Goal: Information Seeking & Learning: Check status

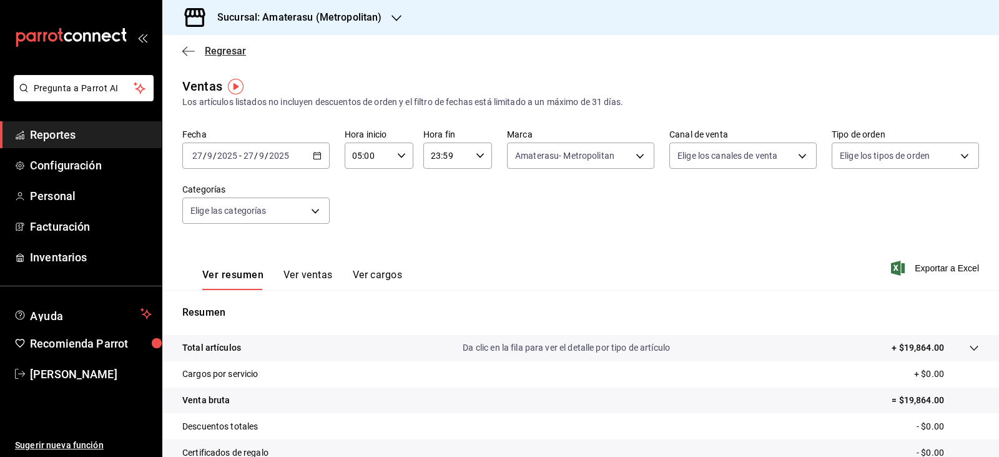
click at [209, 51] on span "Regresar" at bounding box center [225, 51] width 41 height 12
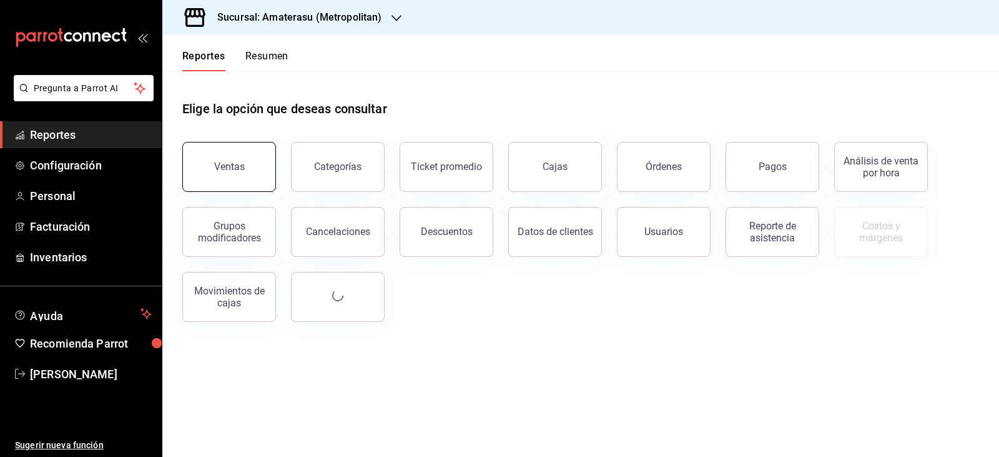
click at [259, 174] on button "Ventas" at bounding box center [229, 167] width 94 height 50
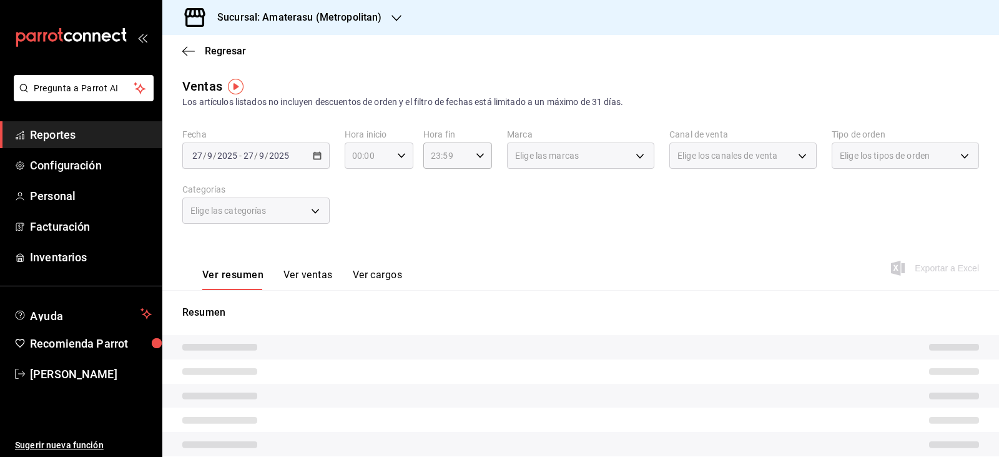
click at [400, 161] on div "00:00 Hora inicio" at bounding box center [379, 155] width 69 height 26
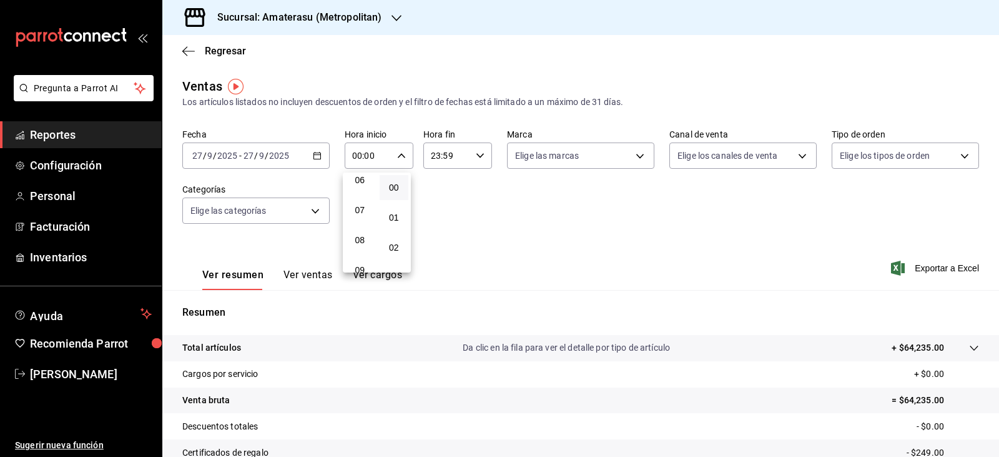
scroll to position [125, 0]
click at [361, 209] on span "05" at bounding box center [360, 212] width 14 height 10
type input "05:00"
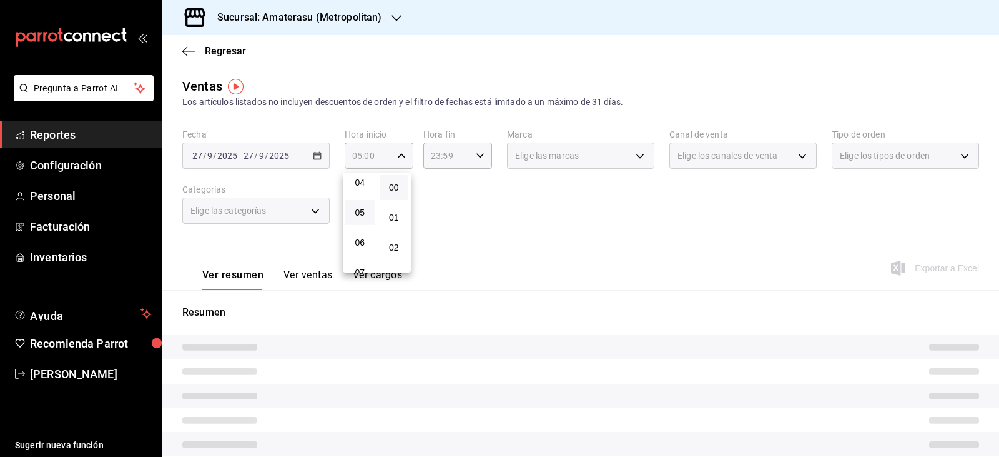
click at [573, 257] on div at bounding box center [499, 228] width 999 height 457
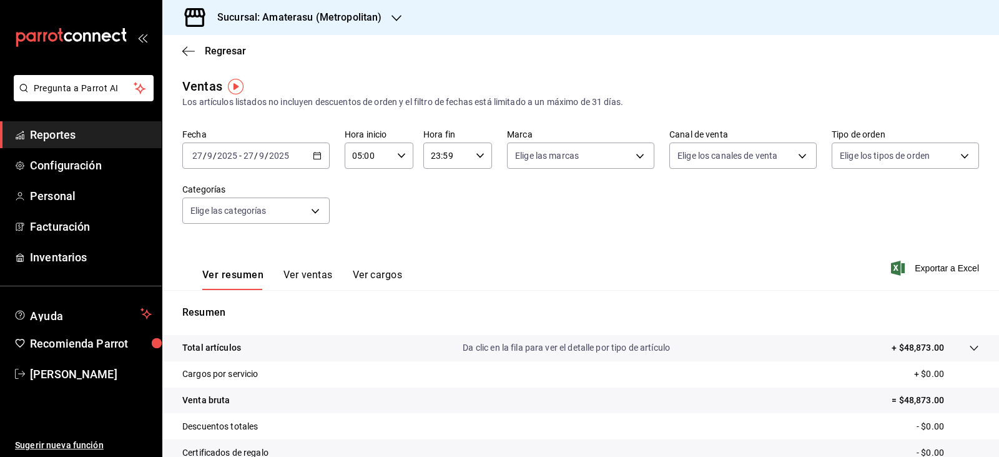
click at [573, 257] on div "Ver resumen Ver ventas Ver cargos Exportar a Excel" at bounding box center [580, 264] width 837 height 51
click at [557, 153] on body "Pregunta a Parrot AI Reportes Configuración Personal Facturación Inventarios Ay…" at bounding box center [499, 228] width 999 height 457
click at [516, 245] on input "checkbox" at bounding box center [517, 245] width 11 height 11
checkbox input "true"
type input "e4cd7fcb-d45b-43ae-a99f-ad4ccfcd9032"
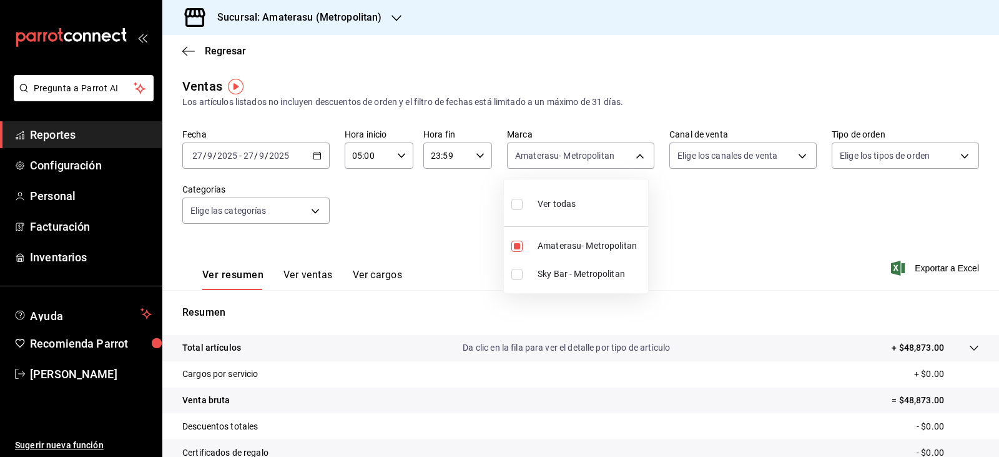
click at [739, 254] on div at bounding box center [499, 228] width 999 height 457
click at [523, 214] on div "Fecha 2025-09-27 27 / 9 / 2025 - 2025-09-27 27 / 9 / 2025 Hora inicio 05:00 Hor…" at bounding box center [580, 184] width 797 height 110
click at [565, 160] on body "Pregunta a Parrot AI Reportes Configuración Personal Facturación Inventarios Ay…" at bounding box center [499, 228] width 999 height 457
click at [576, 234] on li "Amaterasu- Metropolitan" at bounding box center [576, 246] width 144 height 28
click at [518, 247] on input "checkbox" at bounding box center [517, 245] width 11 height 11
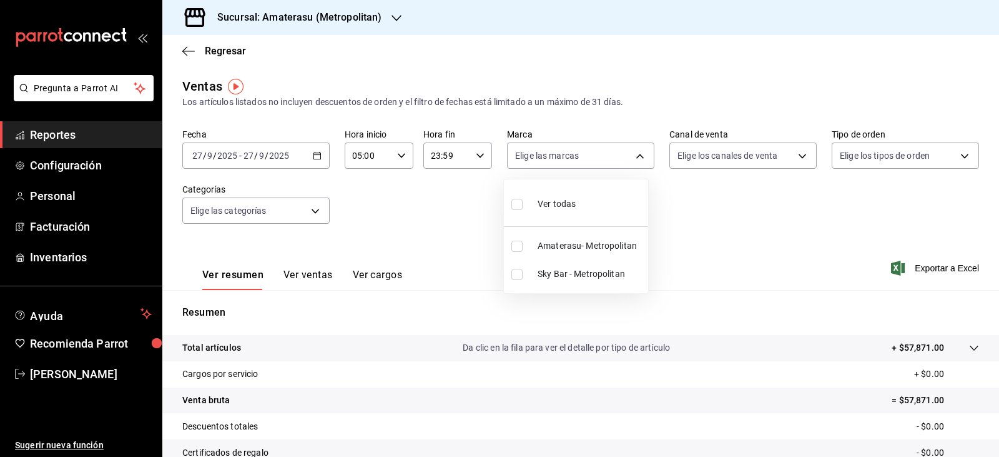
checkbox input "true"
type input "e4cd7fcb-d45b-43ae-a99f-ad4ccfcd9032"
click at [711, 249] on div at bounding box center [499, 228] width 999 height 457
click at [531, 150] on body "Pregunta a Parrot AI Reportes Configuración Personal Facturación Inventarios Ay…" at bounding box center [499, 228] width 999 height 457
click at [516, 241] on input "checkbox" at bounding box center [517, 245] width 11 height 11
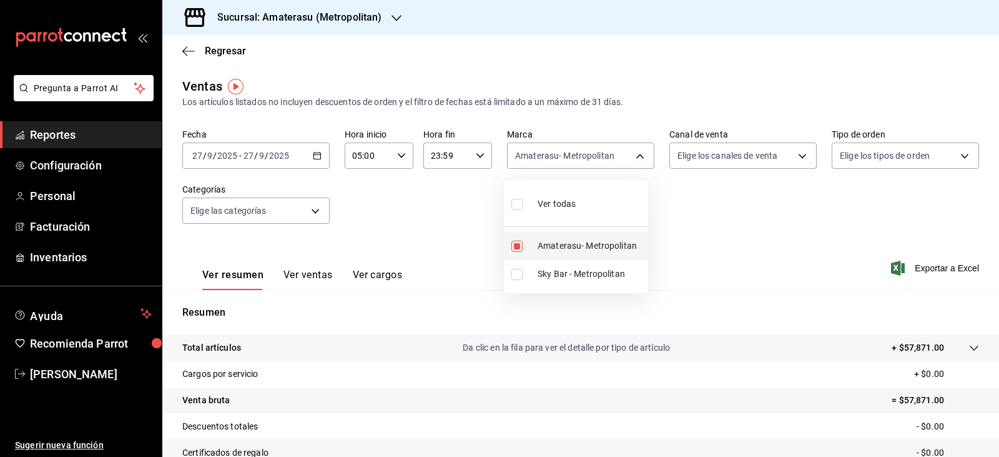
checkbox input "false"
click at [516, 277] on input "checkbox" at bounding box center [517, 274] width 11 height 11
checkbox input "true"
type input "f3afaab8-8c3d-4e49-a299-af9bdf6027b2"
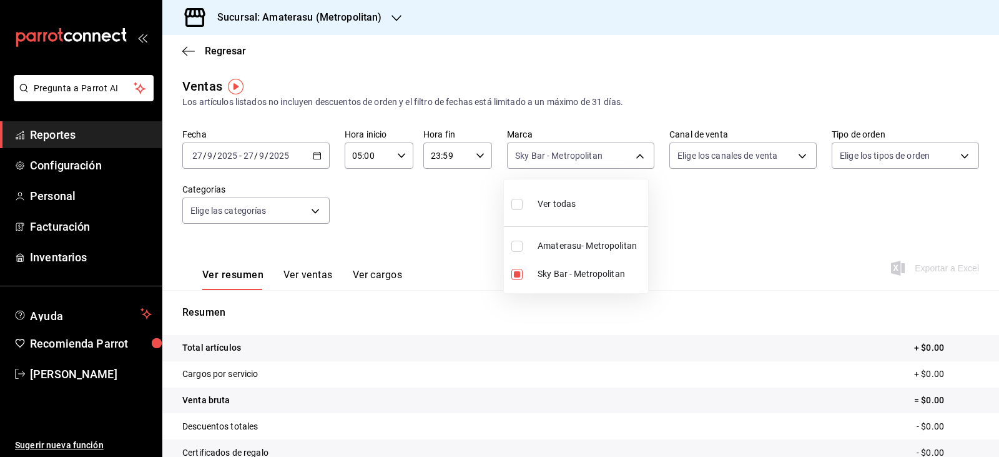
click at [713, 257] on div at bounding box center [499, 228] width 999 height 457
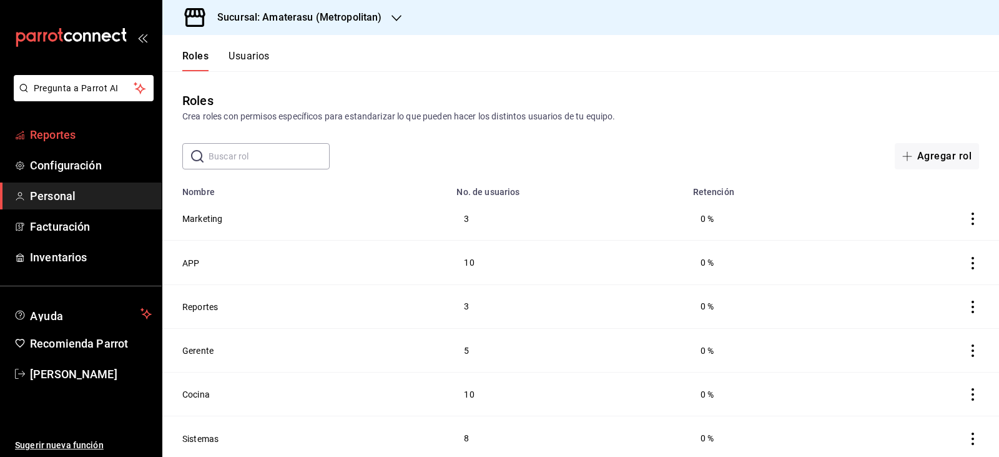
click at [63, 133] on span "Reportes" at bounding box center [91, 134] width 122 height 17
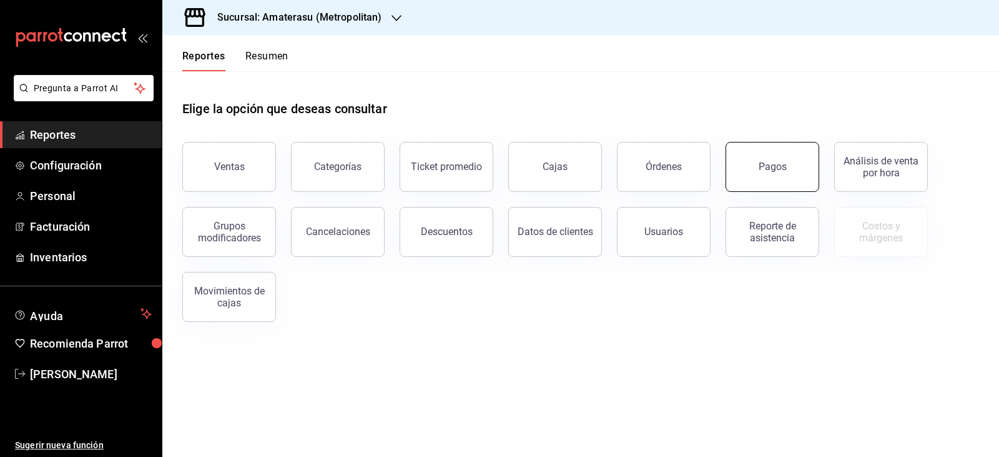
click at [771, 162] on div "Pagos" at bounding box center [773, 167] width 28 height 12
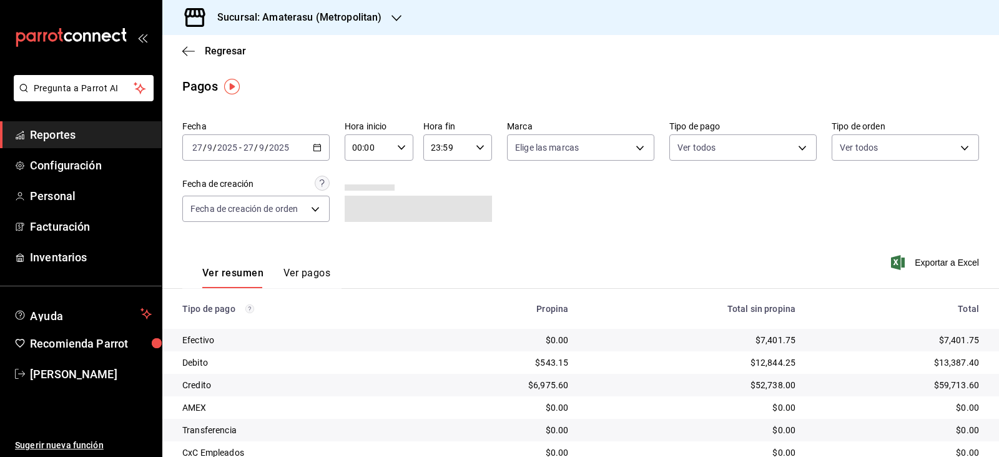
click at [393, 157] on div "00:00 Hora inicio" at bounding box center [379, 147] width 69 height 26
click at [355, 214] on button "05" at bounding box center [359, 204] width 29 height 25
type input "05:00"
click at [541, 214] on div at bounding box center [499, 228] width 999 height 457
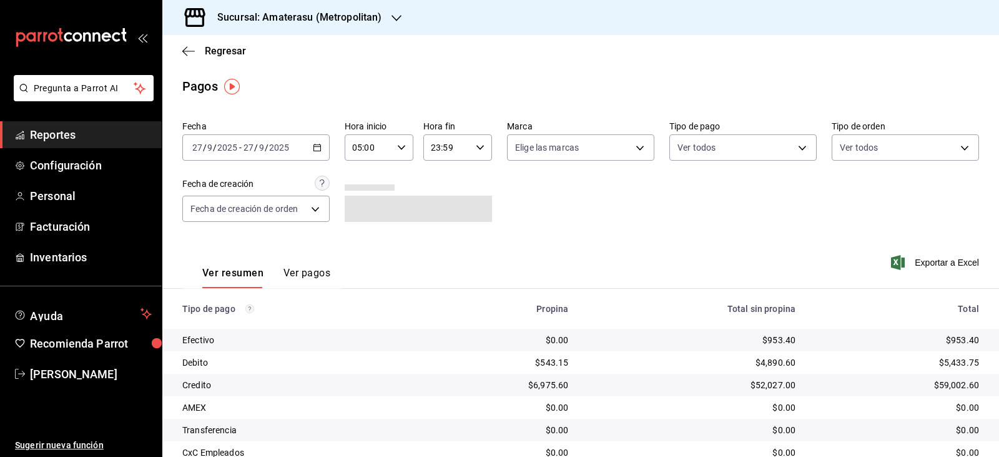
click at [541, 214] on div "00 01 02 03 04 05 06 07 08 09 10 11 12 13 14 15 16 17 18 19 20 21 22 23 00 01 0…" at bounding box center [499, 230] width 999 height 453
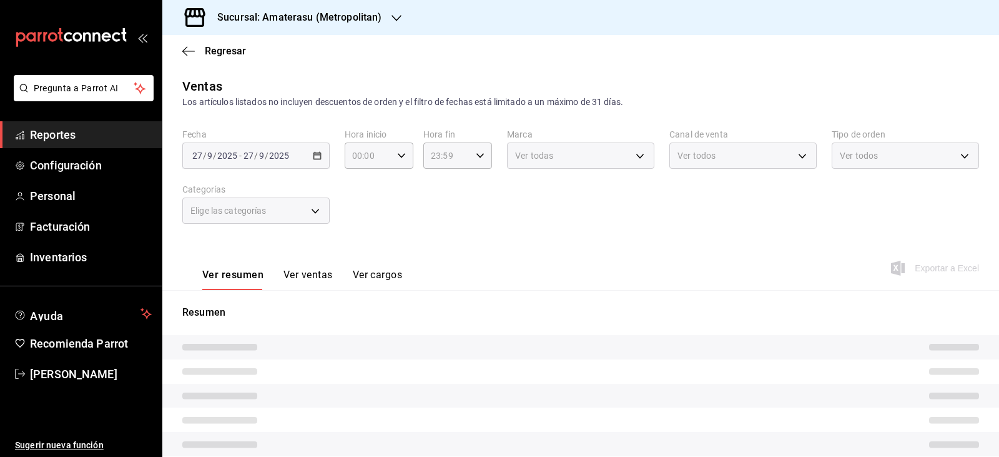
type input "05:00"
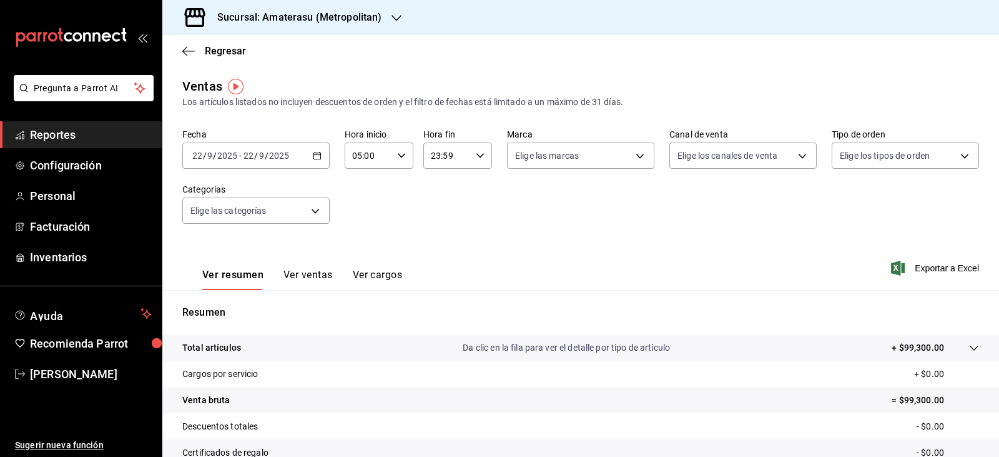
click at [674, 244] on div "Ver resumen Ver ventas Ver cargos Exportar a Excel" at bounding box center [580, 264] width 837 height 51
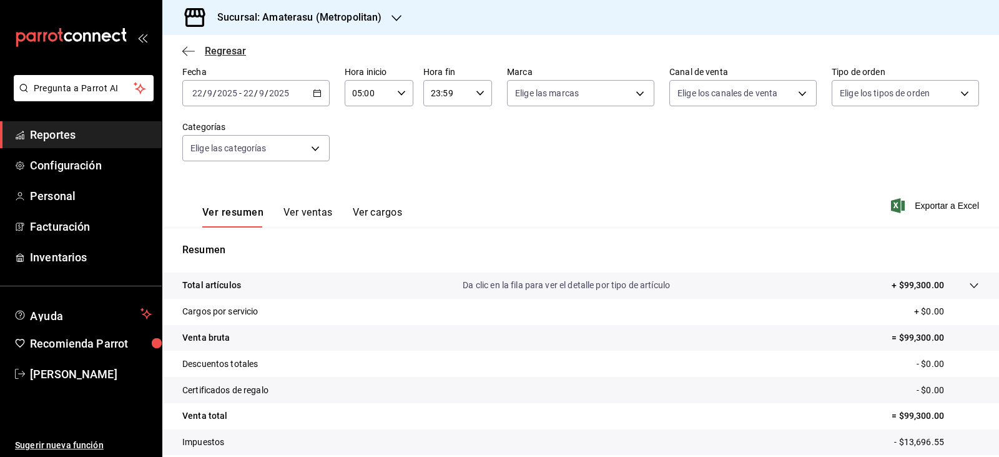
click at [189, 47] on icon "button" at bounding box center [188, 51] width 12 height 11
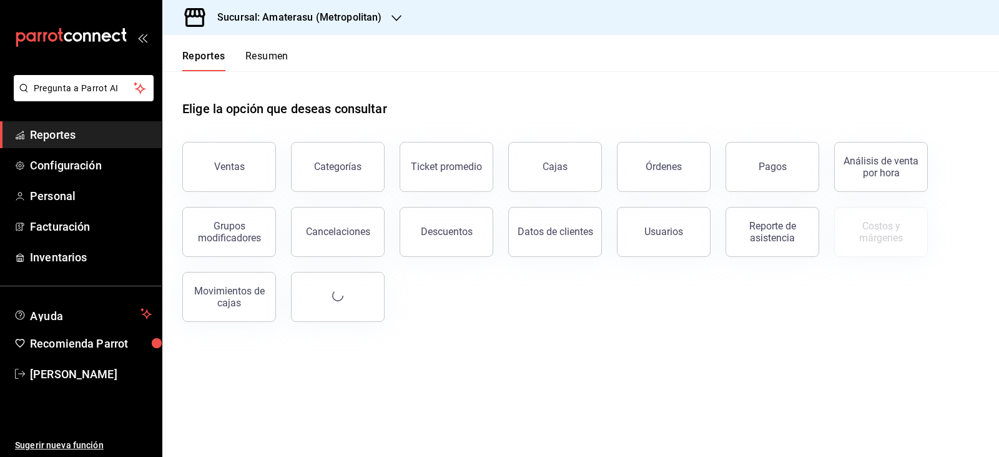
click at [790, 182] on button "Pagos" at bounding box center [773, 167] width 94 height 50
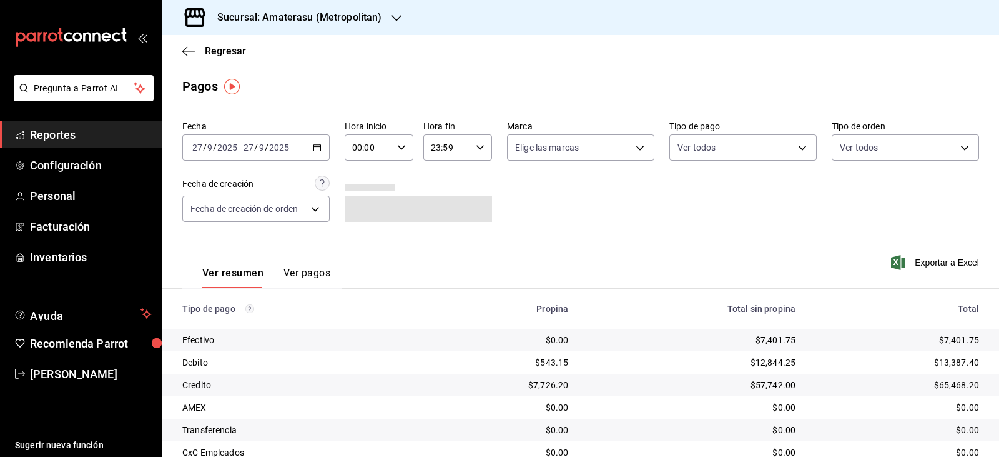
click at [399, 152] on div "00:00 Hora inicio" at bounding box center [379, 147] width 69 height 26
click at [367, 202] on span "05" at bounding box center [360, 204] width 14 height 10
type input "05:00"
click at [572, 192] on div at bounding box center [499, 228] width 999 height 457
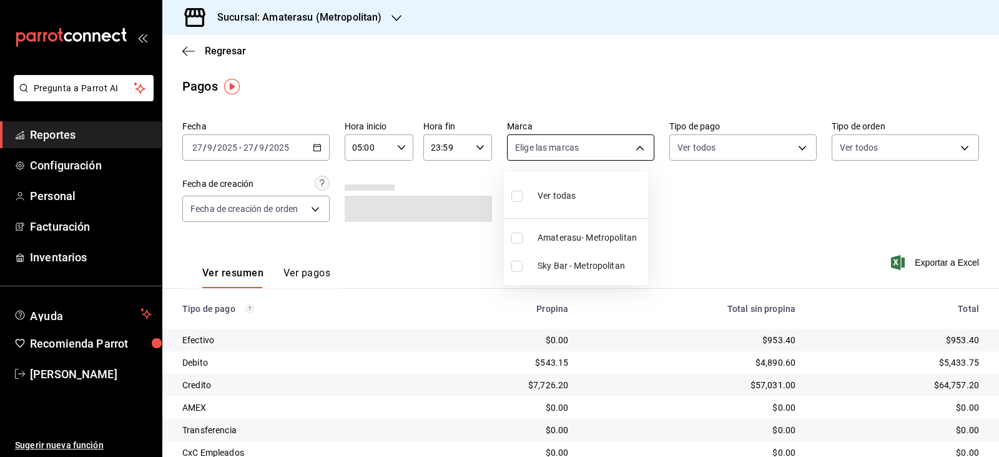
click at [633, 154] on body "Pregunta a Parrot AI Reportes Configuración Personal Facturación Inventarios Ay…" at bounding box center [499, 228] width 999 height 457
click at [558, 195] on span "Ver todas" at bounding box center [557, 195] width 38 height 13
type input "e4cd7fcb-d45b-43ae-a99f-ad4ccfcd9032,f3afaab8-8c3d-4e49-a299-af9bdf6027b2"
checkbox input "true"
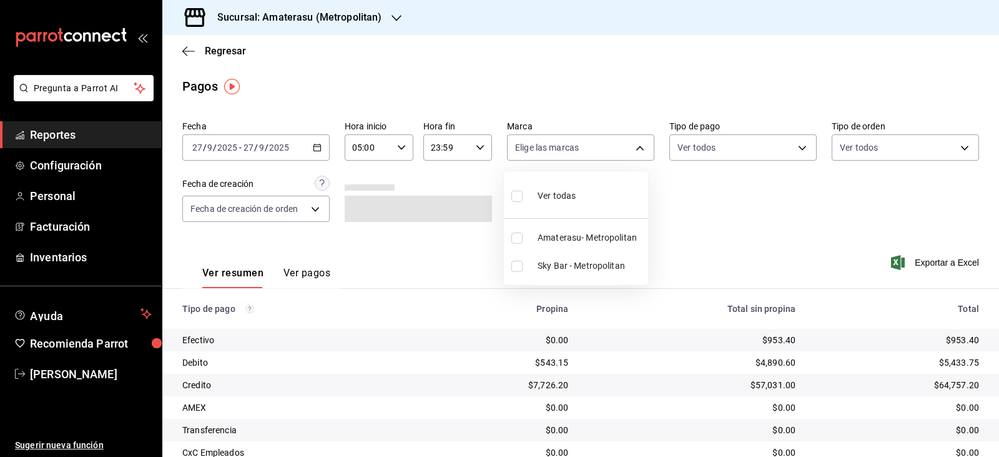
checkbox input "true"
click at [689, 198] on div at bounding box center [499, 228] width 999 height 457
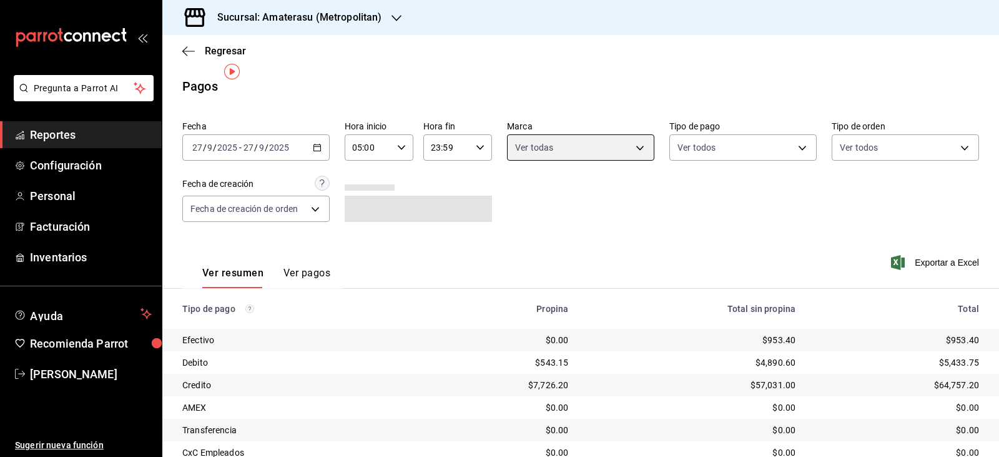
scroll to position [95, 0]
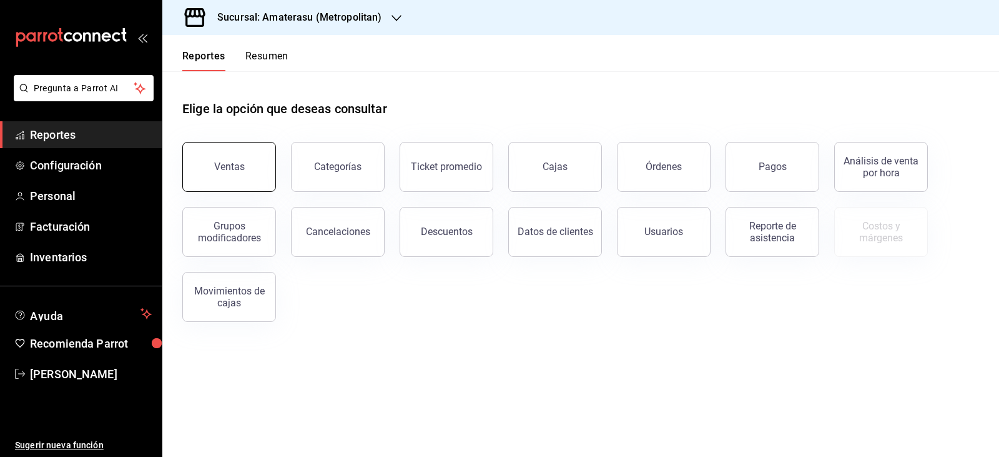
click at [219, 170] on div "Ventas" at bounding box center [229, 167] width 31 height 12
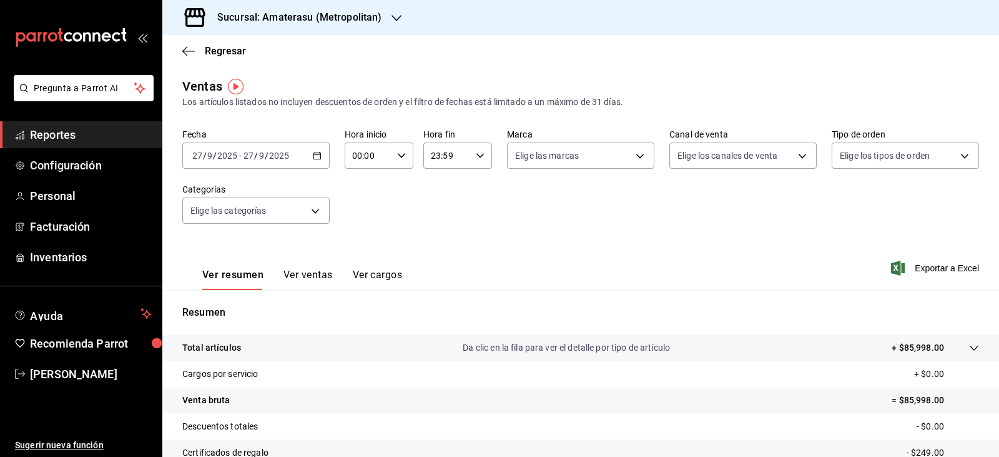
click at [404, 157] on div "00:00 Hora inicio" at bounding box center [379, 155] width 69 height 26
click at [358, 215] on span "05" at bounding box center [360, 212] width 14 height 10
type input "05:00"
click at [492, 195] on div at bounding box center [499, 228] width 999 height 457
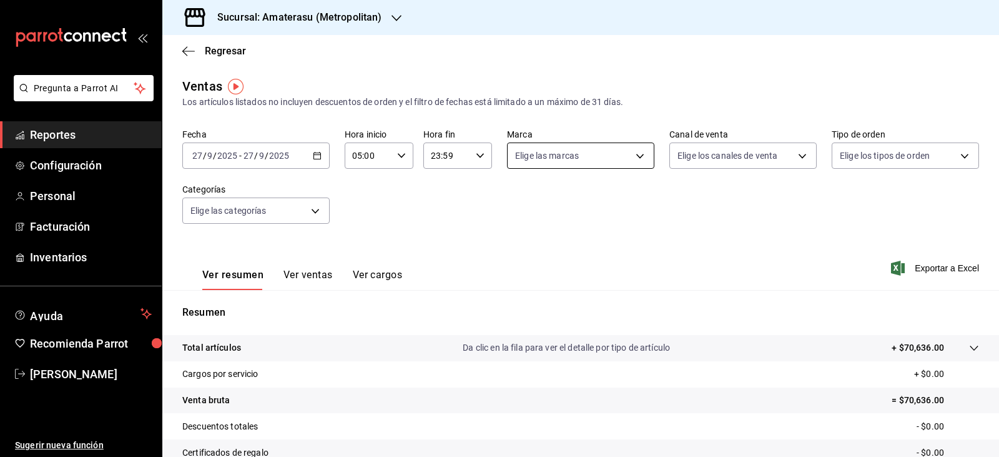
click at [635, 162] on body "Pregunta a Parrot AI Reportes Configuración Personal Facturación Inventarios Ay…" at bounding box center [499, 228] width 999 height 457
click at [517, 245] on input "checkbox" at bounding box center [517, 245] width 11 height 11
checkbox input "true"
type input "e4cd7fcb-d45b-43ae-a99f-ad4ccfcd9032"
click at [803, 290] on div at bounding box center [499, 228] width 999 height 457
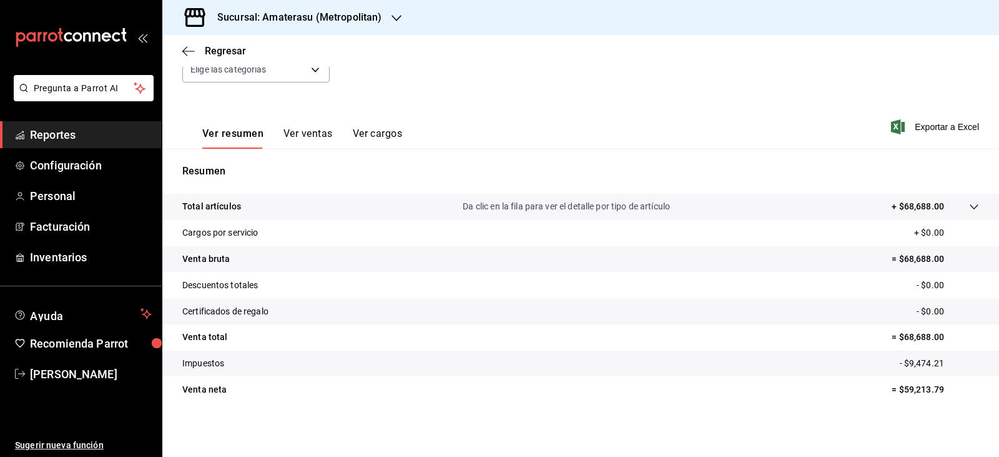
scroll to position [142, 0]
click at [186, 49] on icon "button" at bounding box center [188, 51] width 12 height 11
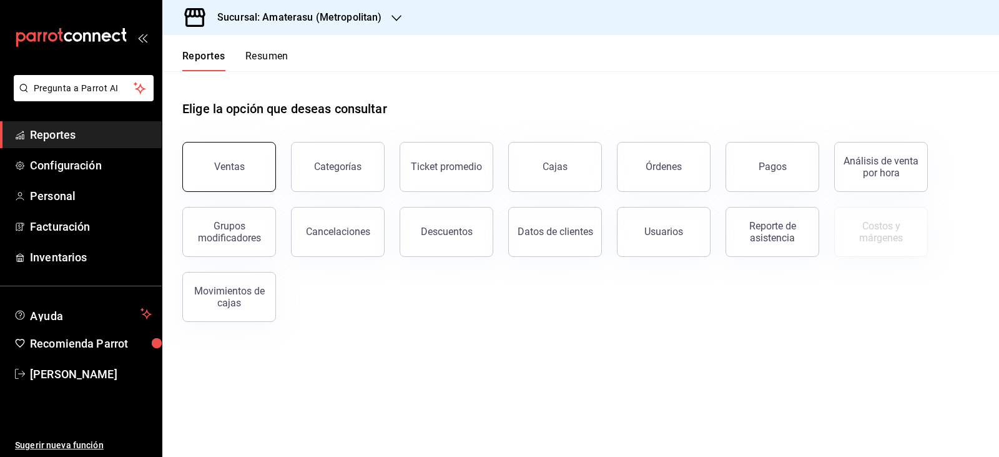
click at [271, 179] on button "Ventas" at bounding box center [229, 167] width 94 height 50
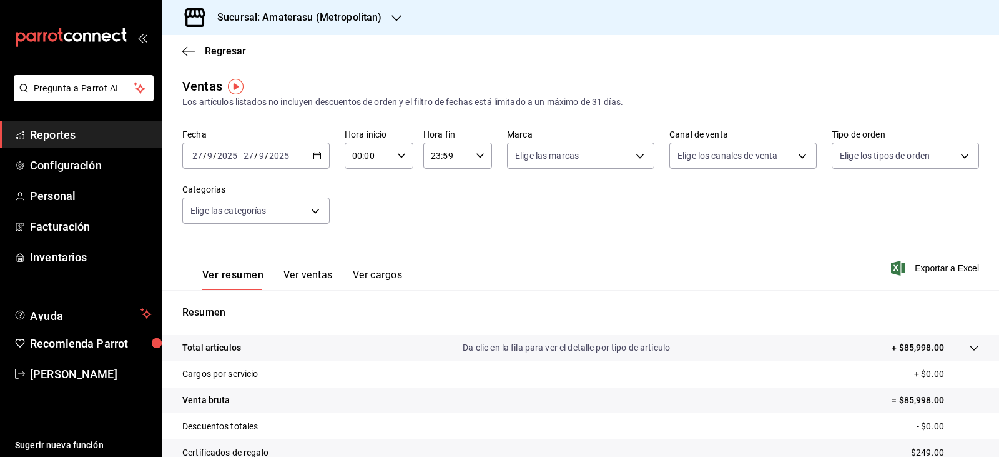
click at [400, 143] on div "00:00 Hora inicio" at bounding box center [379, 155] width 69 height 26
click at [363, 210] on span "07" at bounding box center [360, 210] width 14 height 10
click at [360, 208] on span "05" at bounding box center [360, 212] width 14 height 10
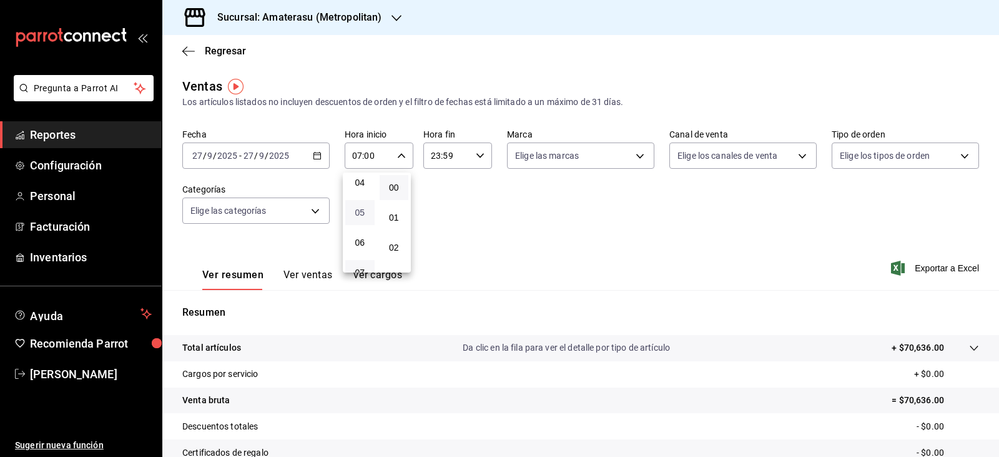
type input "05:00"
click at [639, 158] on div at bounding box center [499, 228] width 999 height 457
click at [630, 156] on body "Pregunta a Parrot AI Reportes Configuración Personal Facturación Inventarios Ay…" at bounding box center [499, 228] width 999 height 457
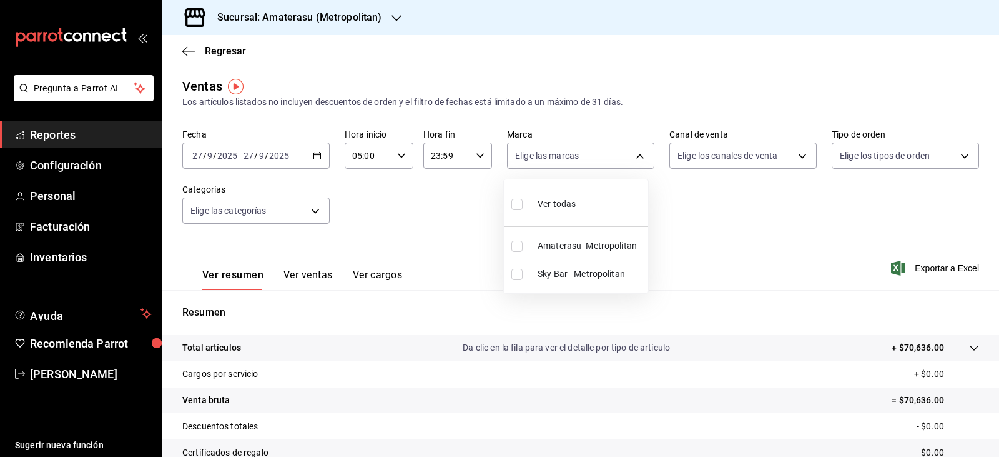
click at [520, 281] on li "Sky Bar - Metropolitan" at bounding box center [576, 274] width 144 height 28
type input "f3afaab8-8c3d-4e49-a299-af9bdf6027b2"
checkbox input "true"
click at [680, 235] on div at bounding box center [499, 228] width 999 height 457
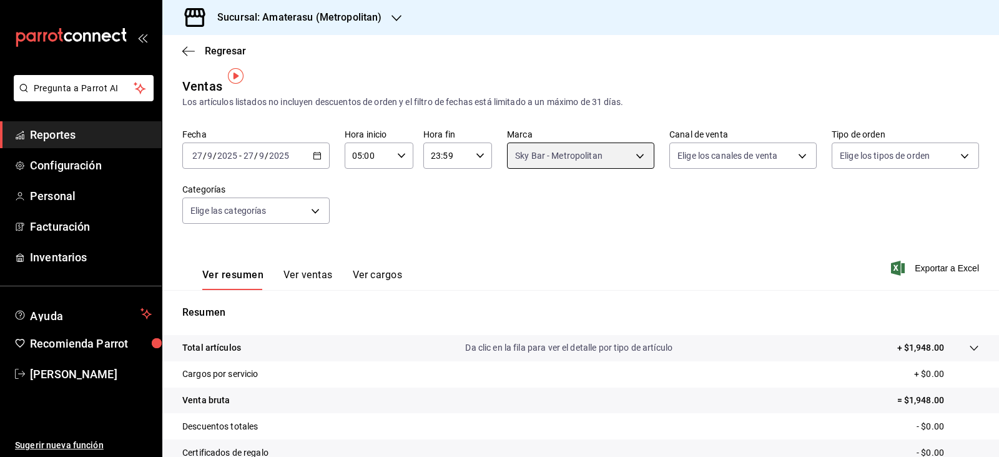
scroll to position [142, 0]
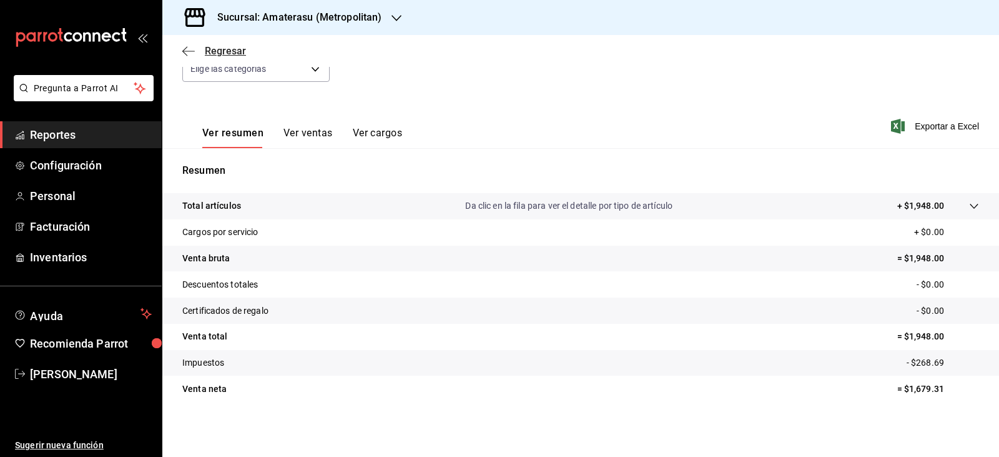
click at [184, 49] on icon "button" at bounding box center [188, 51] width 12 height 11
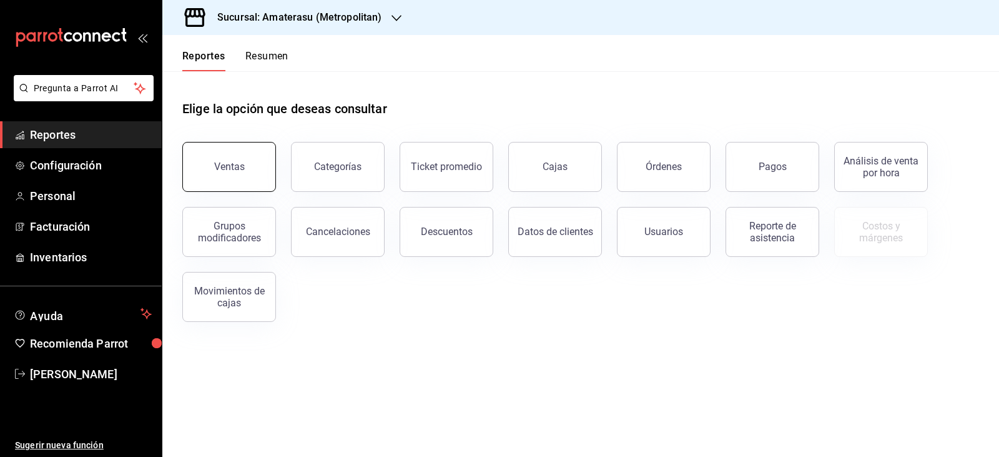
click at [256, 180] on button "Ventas" at bounding box center [229, 167] width 94 height 50
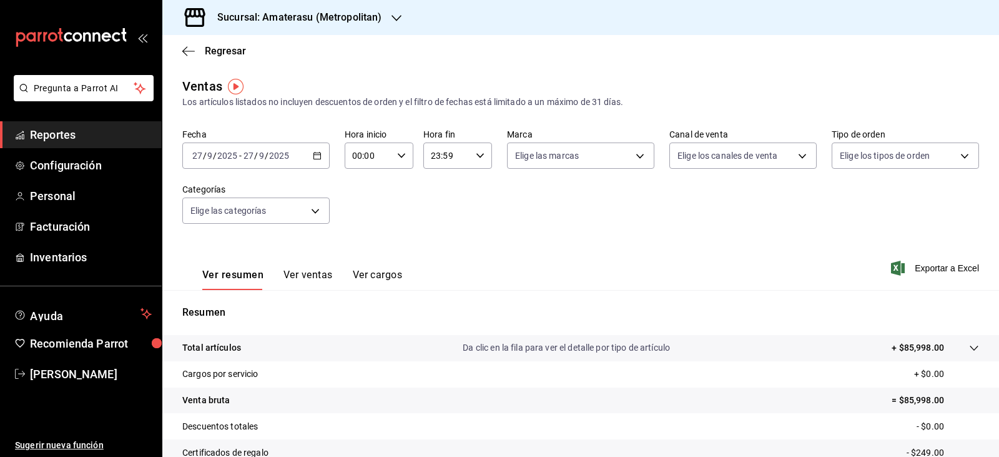
click at [378, 156] on input "00:00" at bounding box center [368, 155] width 47 height 25
click at [359, 203] on button "05" at bounding box center [359, 212] width 29 height 25
type input "05:00"
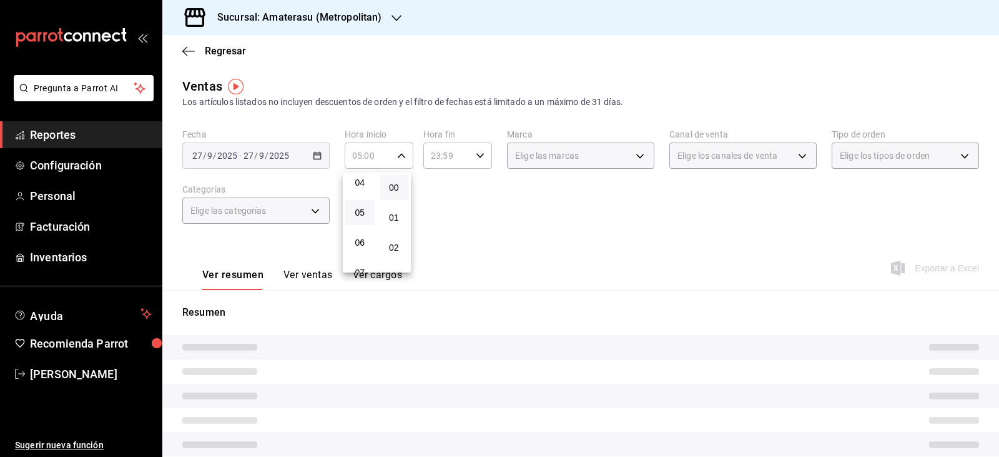
click at [516, 202] on div at bounding box center [499, 228] width 999 height 457
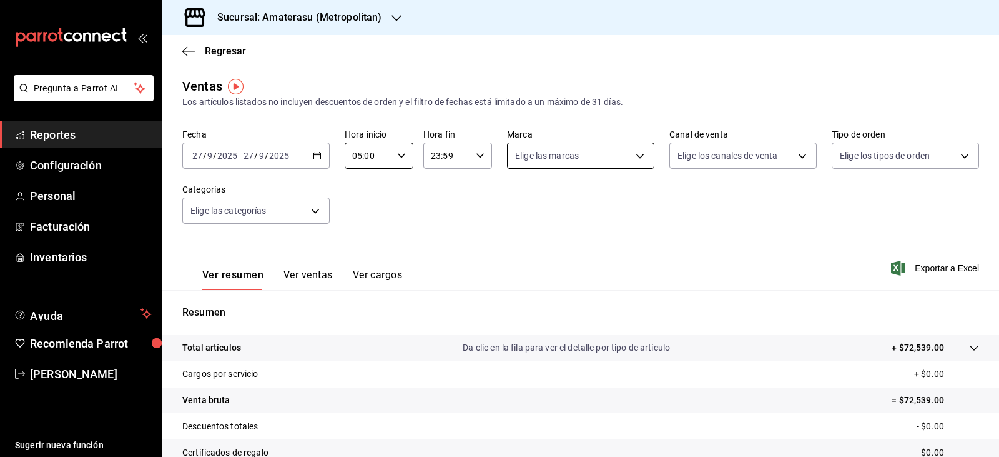
click at [554, 161] on body "Pregunta a Parrot AI Reportes Configuración Personal Facturación Inventarios Ay…" at bounding box center [499, 228] width 999 height 457
click at [518, 250] on input "checkbox" at bounding box center [517, 245] width 11 height 11
checkbox input "true"
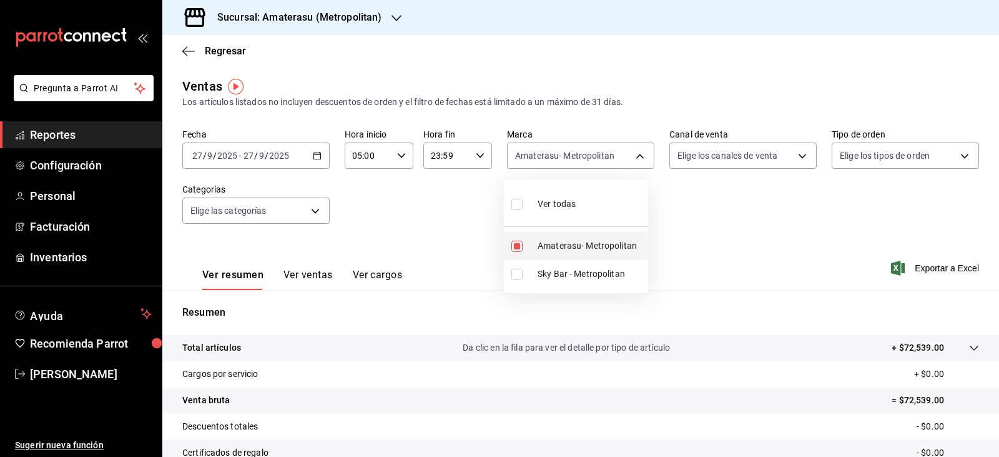
type input "e4cd7fcb-d45b-43ae-a99f-ad4ccfcd9032"
click at [466, 278] on div at bounding box center [499, 228] width 999 height 457
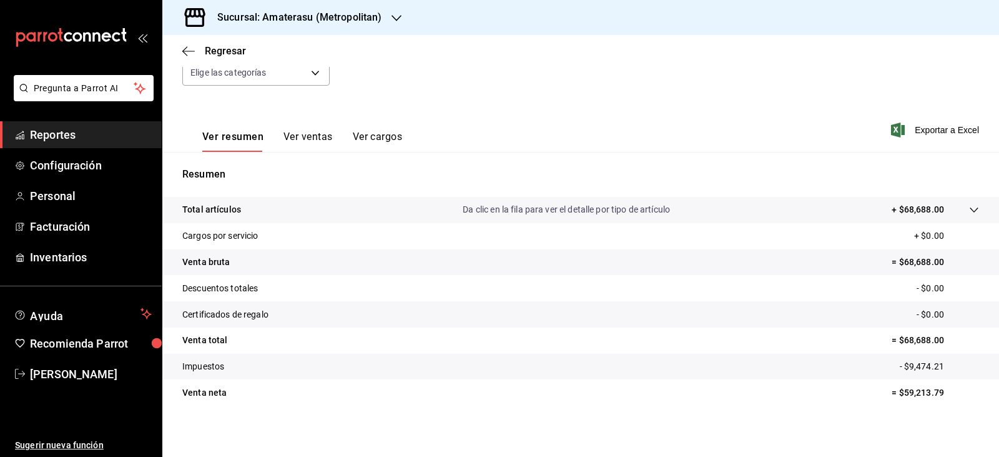
scroll to position [142, 0]
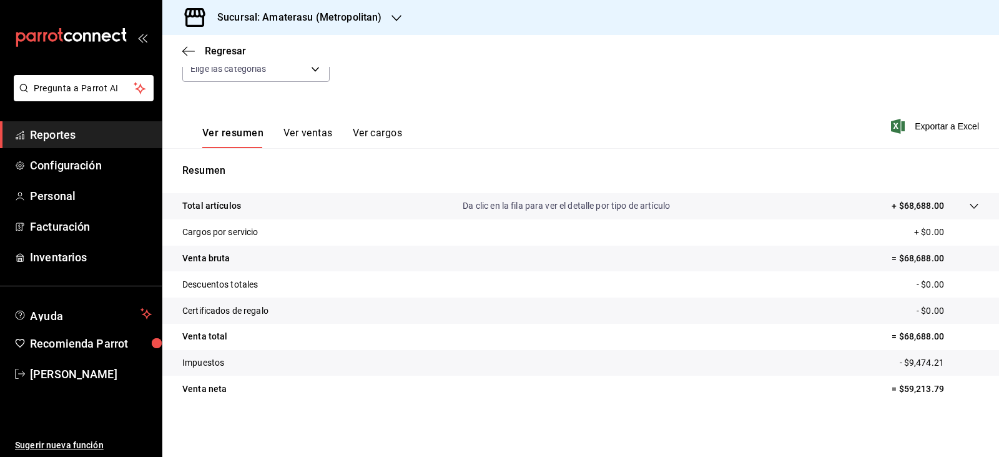
click at [666, 397] on tr "Venta neta = $59,213.79" at bounding box center [580, 388] width 837 height 26
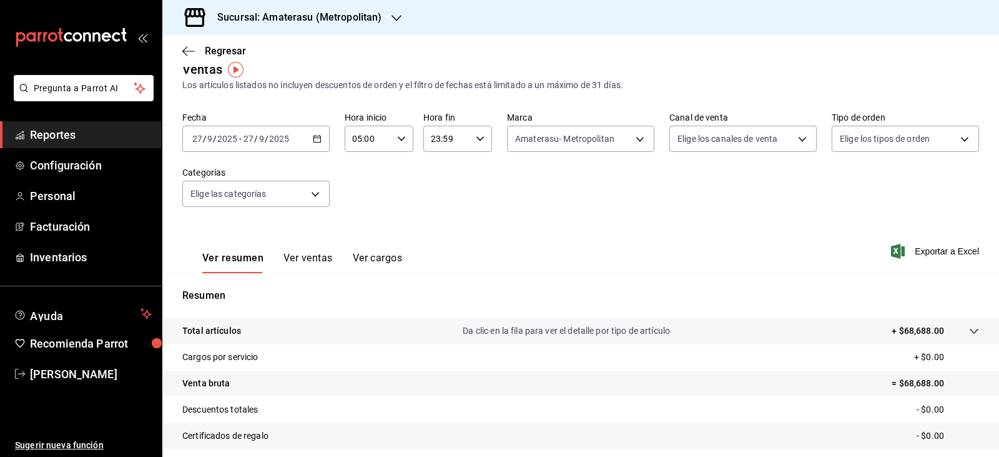
scroll to position [0, 0]
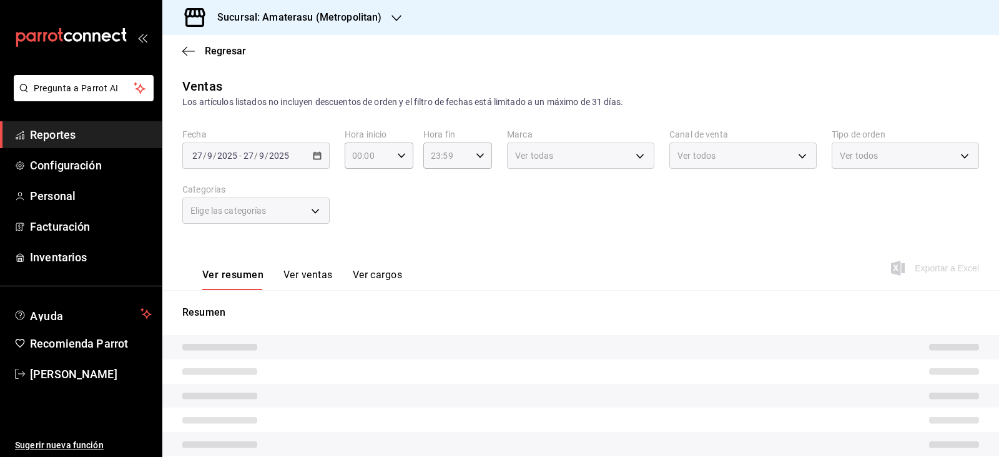
type input "05:00"
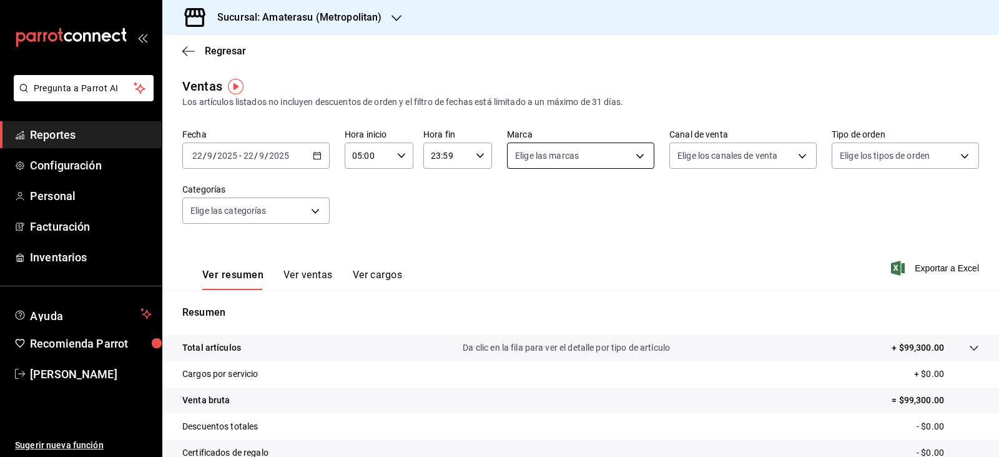
click at [556, 163] on body "Pregunta a Parrot AI Reportes Configuración Personal Facturación Inventarios Ay…" at bounding box center [499, 228] width 999 height 457
click at [521, 274] on input "checkbox" at bounding box center [517, 274] width 11 height 11
checkbox input "true"
type input "f3afaab8-8c3d-4e49-a299-af9bdf6027b2"
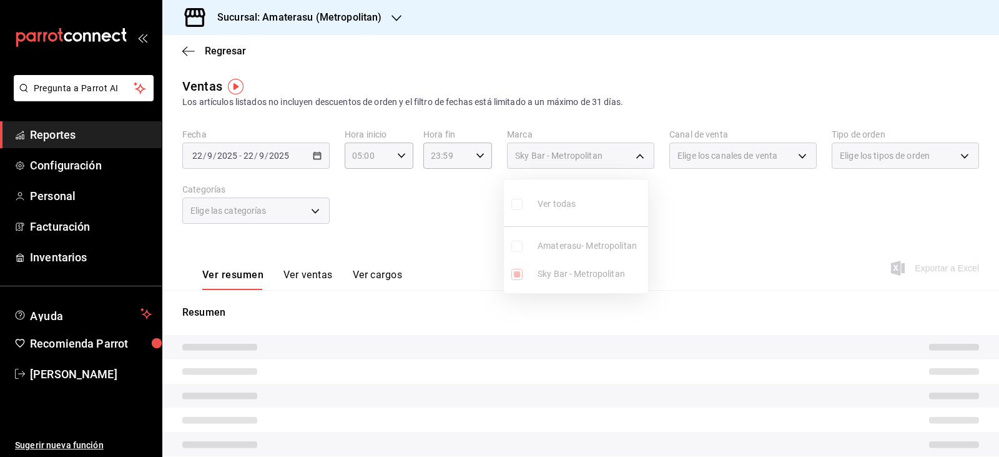
click at [734, 242] on div at bounding box center [499, 228] width 999 height 457
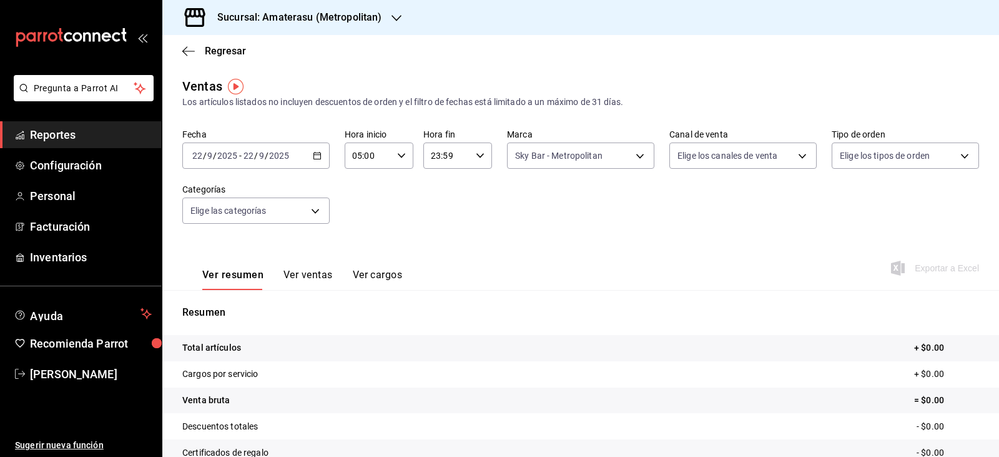
click at [304, 153] on div "2025-09-22 22 / 9 / 2025 - 2025-09-22 22 / 9 / 2025" at bounding box center [255, 155] width 147 height 26
click at [231, 196] on span "Hoy" at bounding box center [241, 193] width 97 height 13
click at [432, 207] on div "Fecha 2025-09-27 27 / 9 / 2025 - 2025-09-27 27 / 9 / 2025 Hora inicio 05:00 Hor…" at bounding box center [580, 184] width 797 height 110
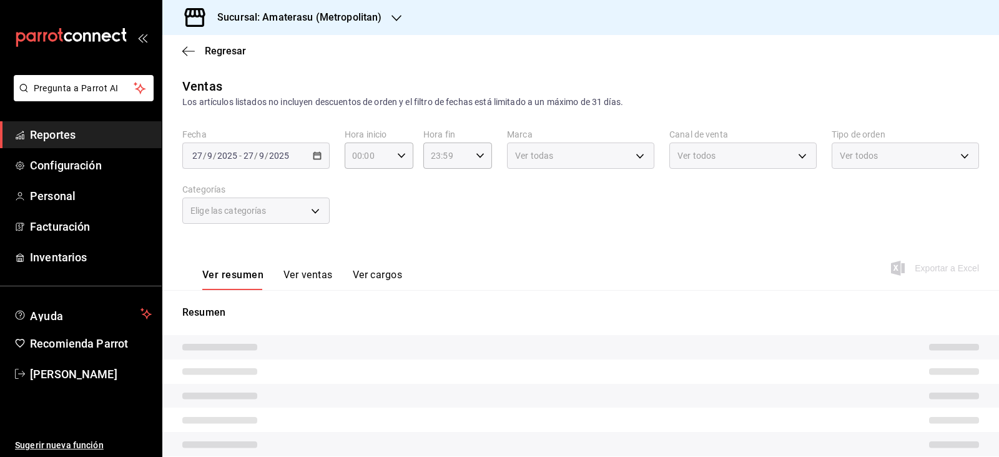
type input "05:00"
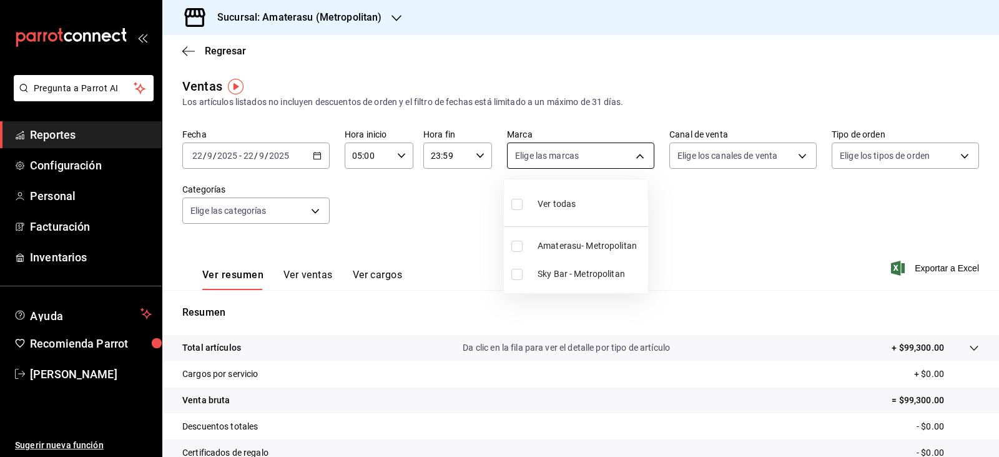
click at [606, 156] on body "Pregunta a Parrot AI Reportes Configuración Personal Facturación Inventarios Ay…" at bounding box center [499, 228] width 999 height 457
click at [515, 249] on input "checkbox" at bounding box center [517, 245] width 11 height 11
checkbox input "true"
type input "e4cd7fcb-d45b-43ae-a99f-ad4ccfcd9032"
click at [422, 355] on div at bounding box center [499, 228] width 999 height 457
